Goal: Navigation & Orientation: Go to known website

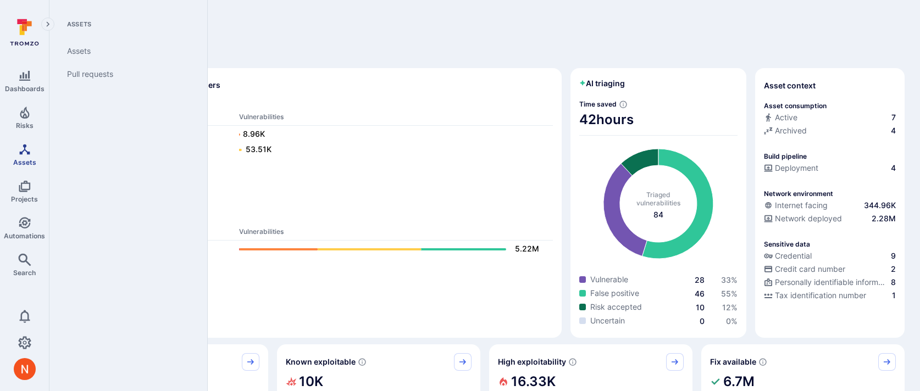
click at [18, 165] on link "Assets" at bounding box center [24, 154] width 49 height 32
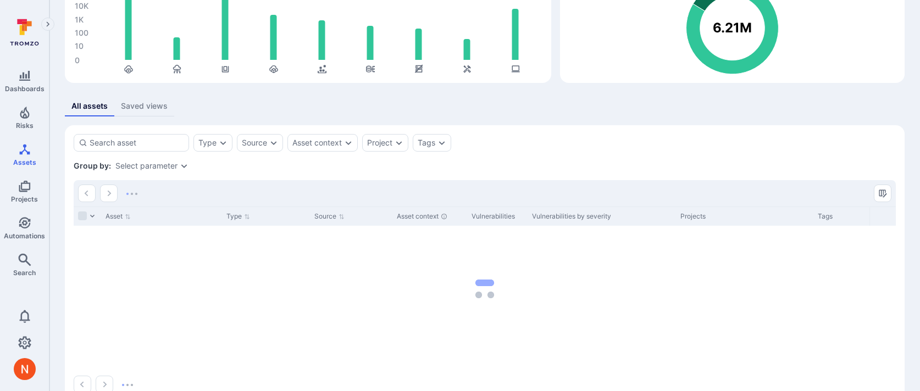
scroll to position [141, 0]
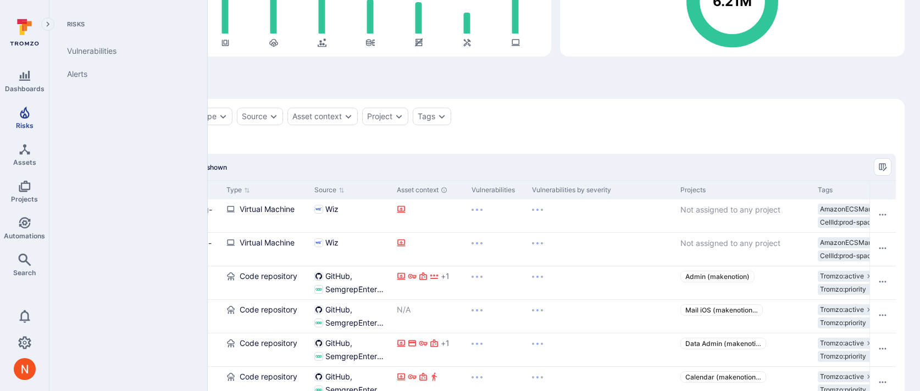
click at [27, 121] on span "Risks" at bounding box center [25, 125] width 18 height 8
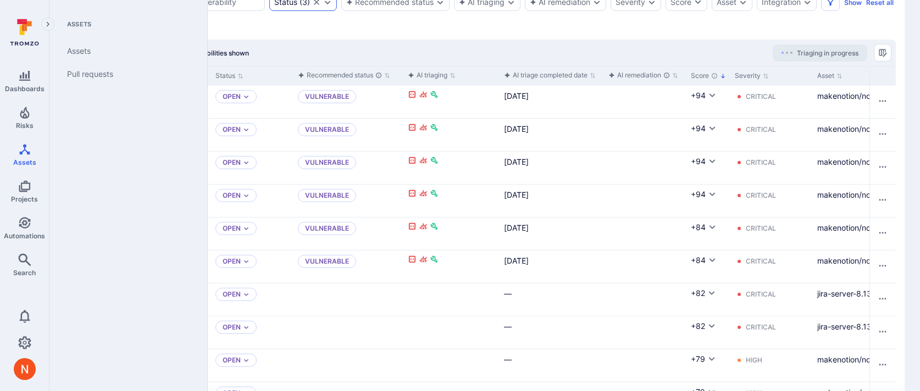
scroll to position [268, 0]
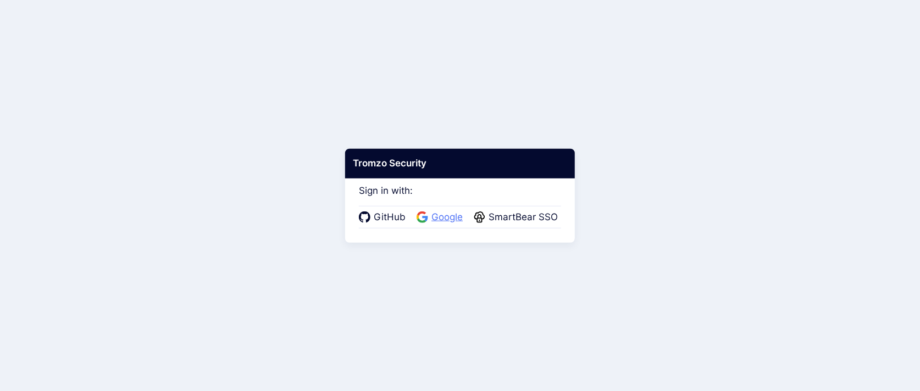
click at [447, 219] on span "Google" at bounding box center [447, 217] width 38 height 14
